Goal: Information Seeking & Learning: Understand process/instructions

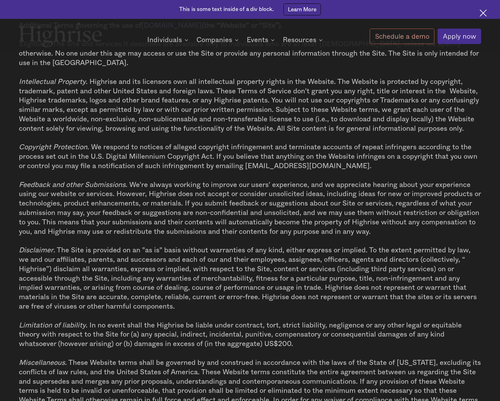
scroll to position [2334, 0]
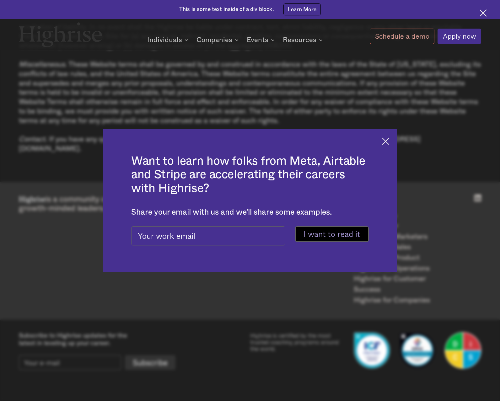
click at [387, 142] on img at bounding box center [385, 140] width 7 height 7
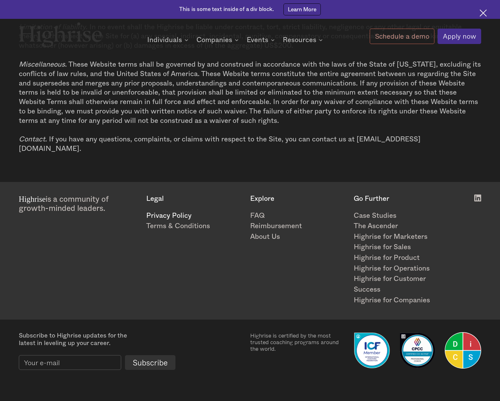
click at [186, 212] on link "Privacy Policy" at bounding box center [194, 215] width 96 height 11
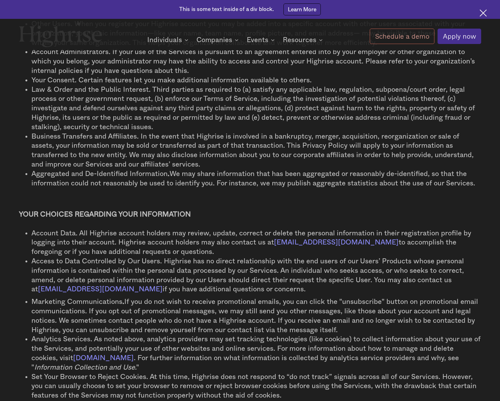
scroll to position [1911, 0]
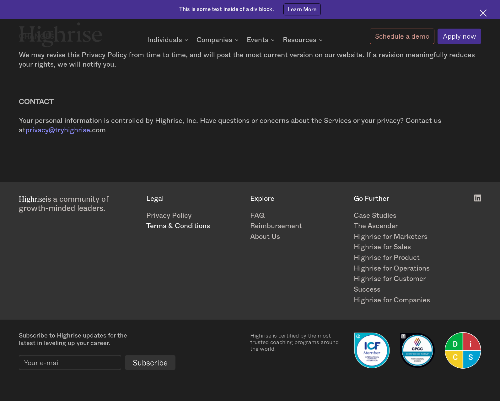
click at [200, 223] on link "Terms & Conditions" at bounding box center [194, 226] width 96 height 11
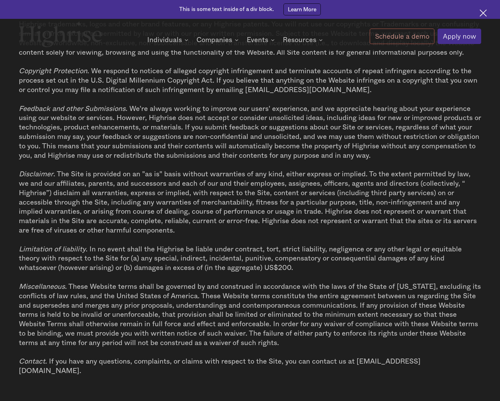
scroll to position [2334, 0]
